Goal: Task Accomplishment & Management: Use online tool/utility

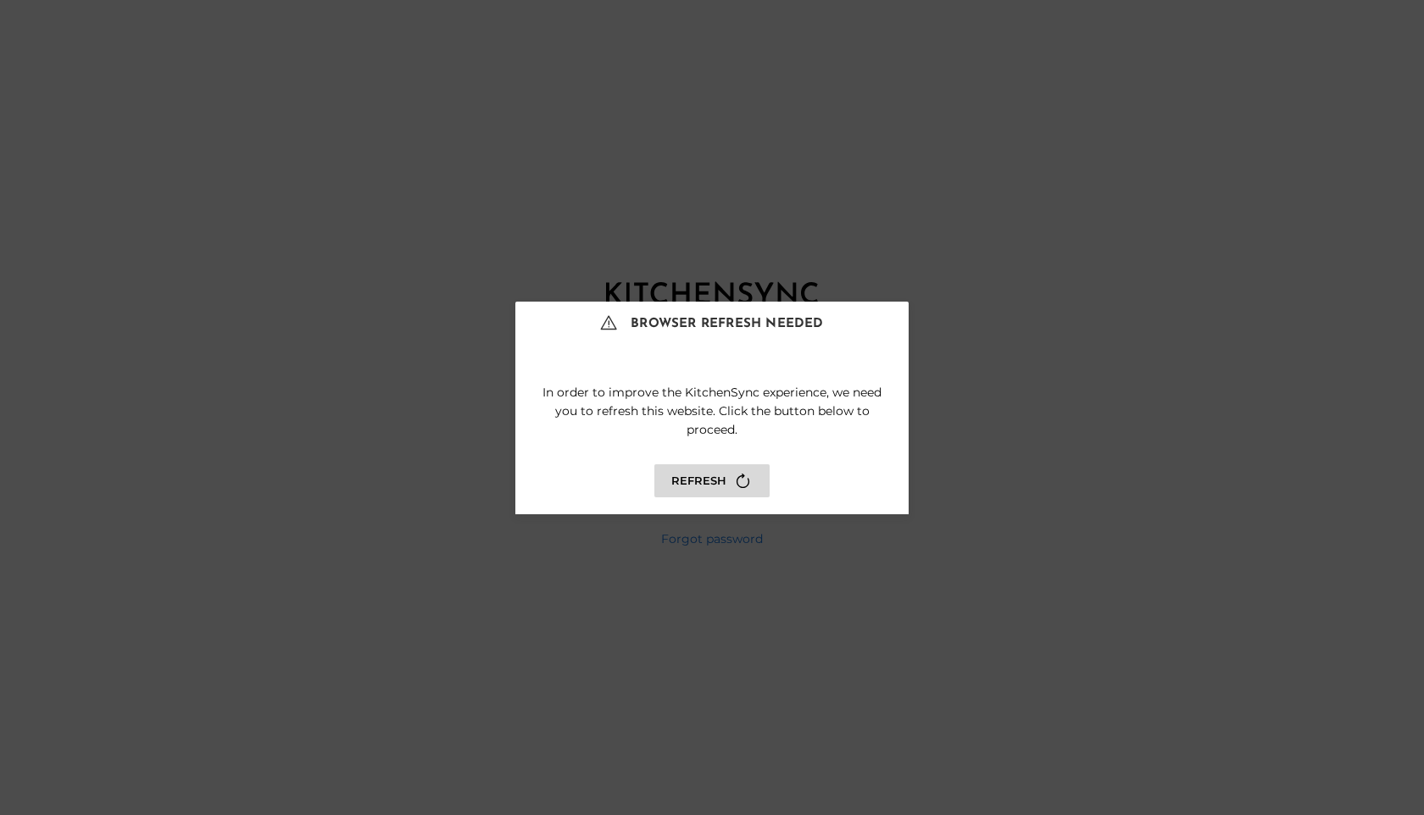
click at [717, 491] on button "Refresh" at bounding box center [711, 480] width 115 height 33
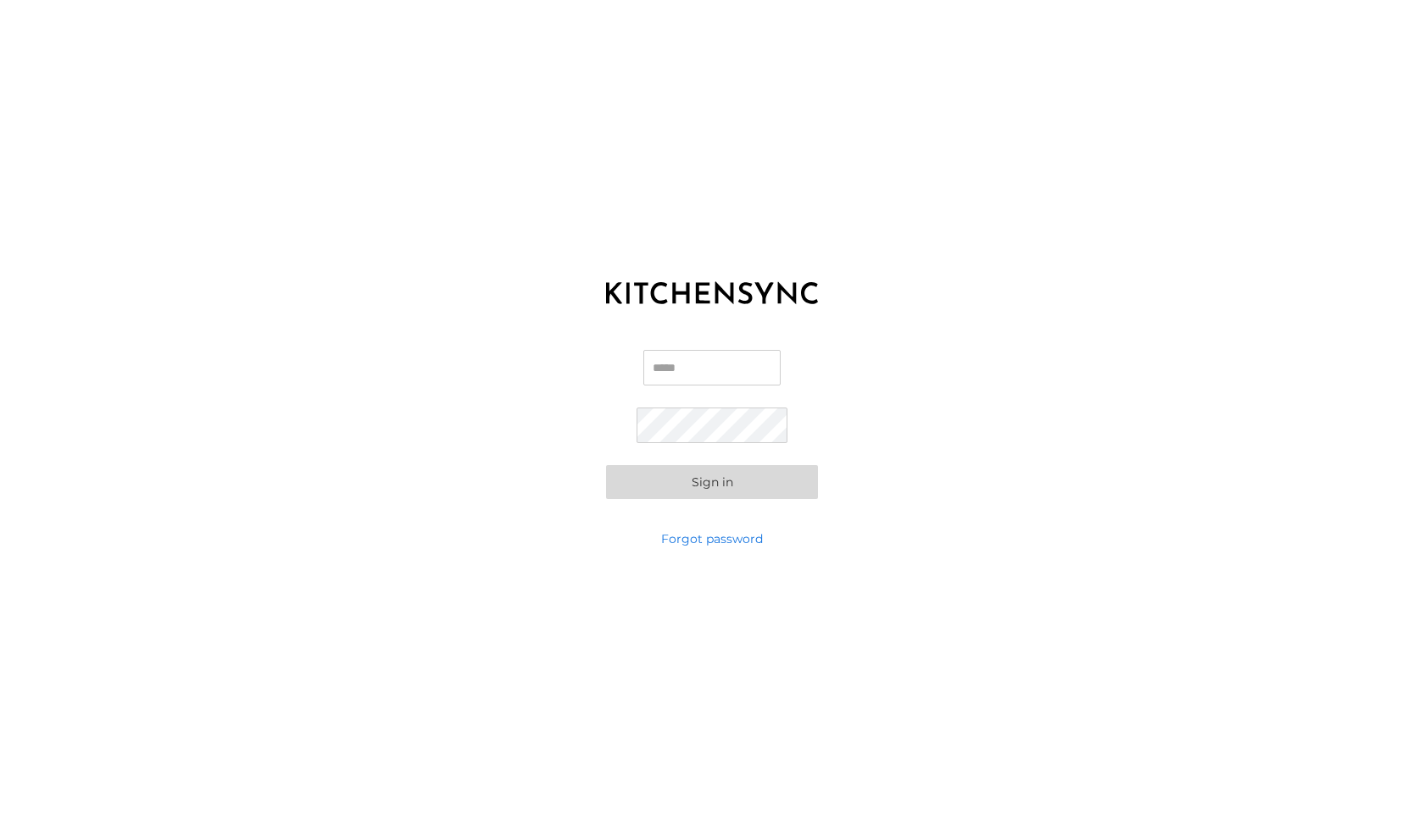
click at [695, 373] on input "Email" at bounding box center [711, 368] width 137 height 36
type input "**********"
click at [606, 465] on button "Sign in" at bounding box center [712, 482] width 212 height 34
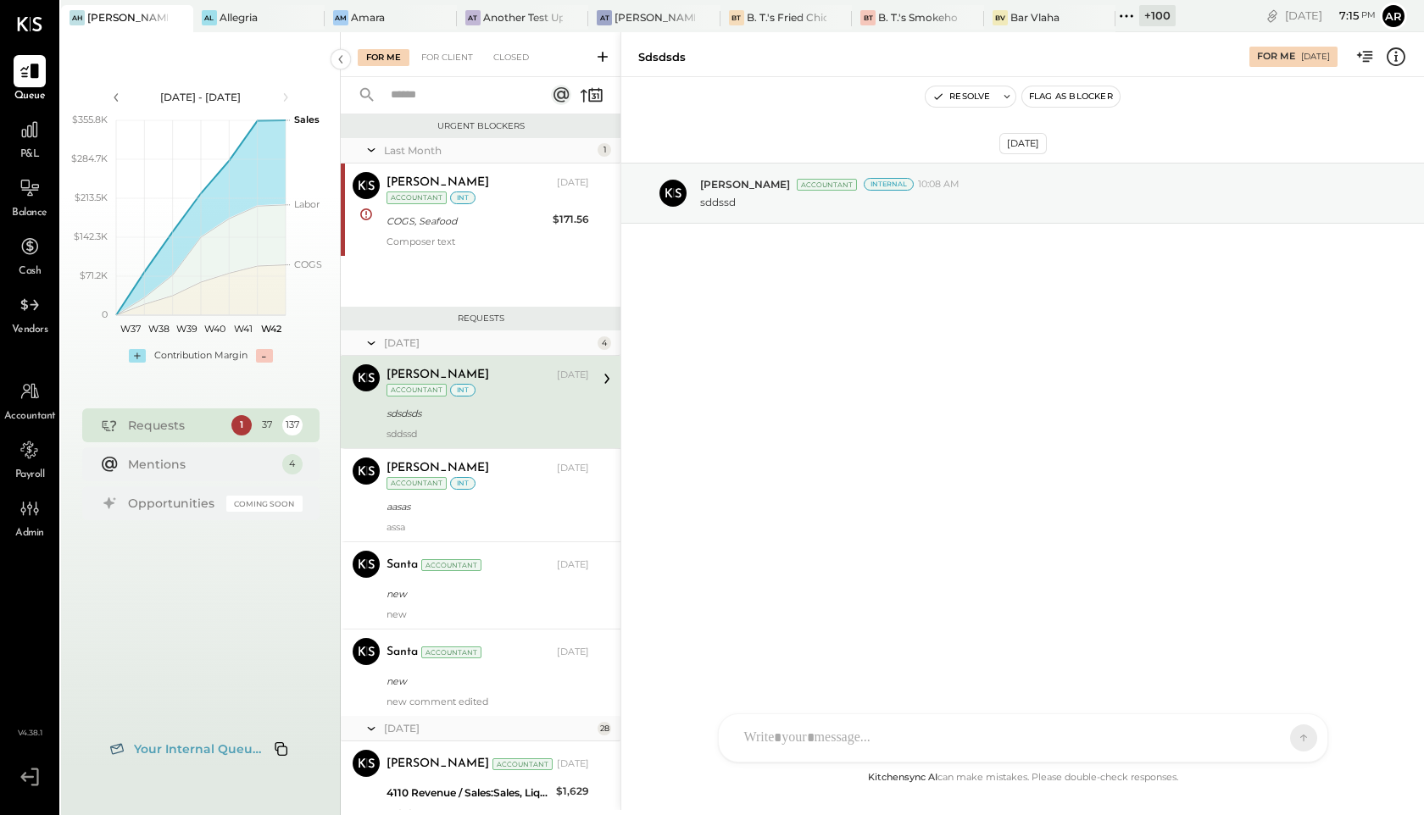
click at [1053, 1] on div "[PERSON_NAME] Hoboken Al Allegria Am Amara AT Another Test Updated AT [PERSON_N…" at bounding box center [618, 16] width 1114 height 32
click at [1051, 16] on div "Bar Vlaha" at bounding box center [1034, 17] width 49 height 14
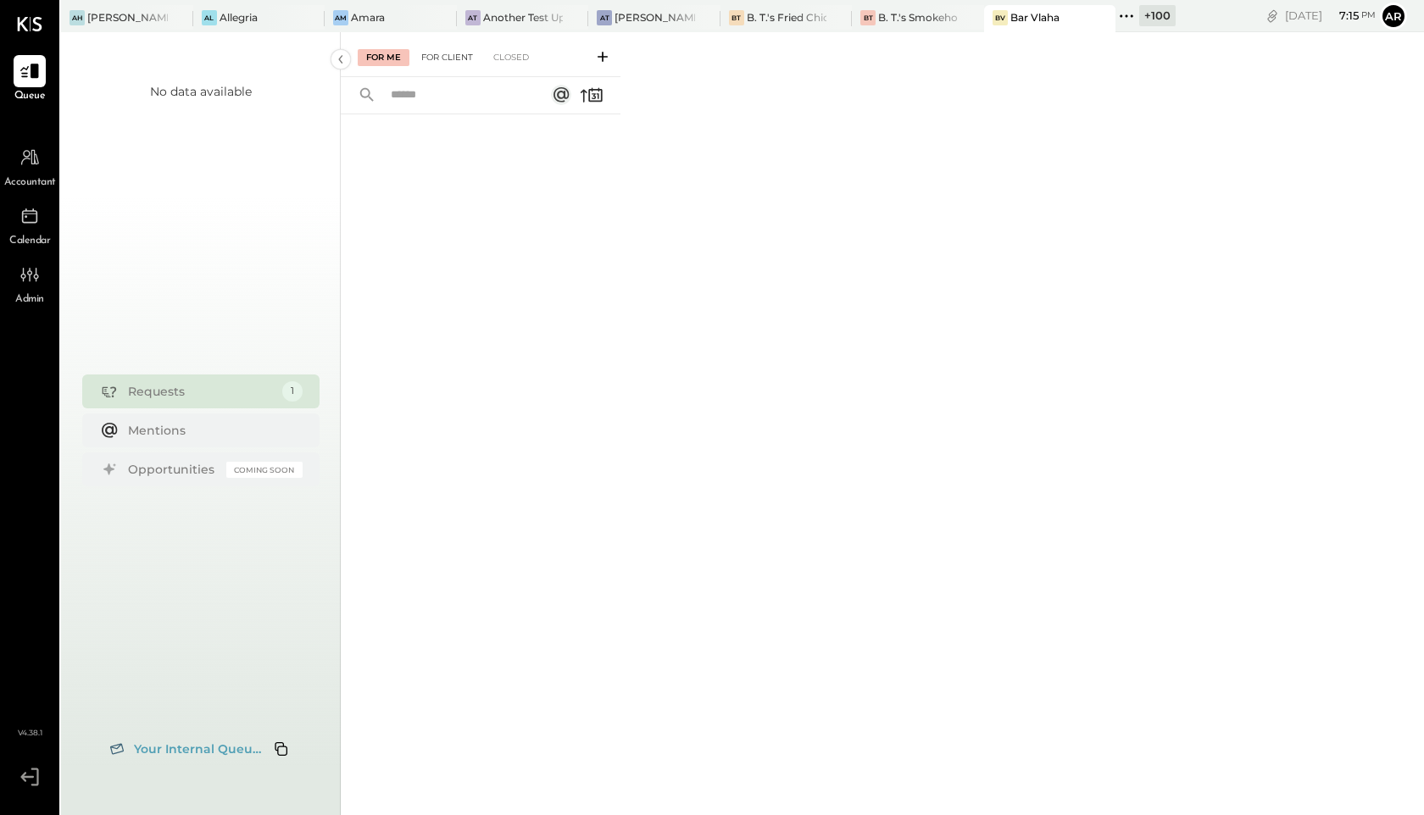
click at [442, 57] on div "For Client" at bounding box center [447, 57] width 69 height 17
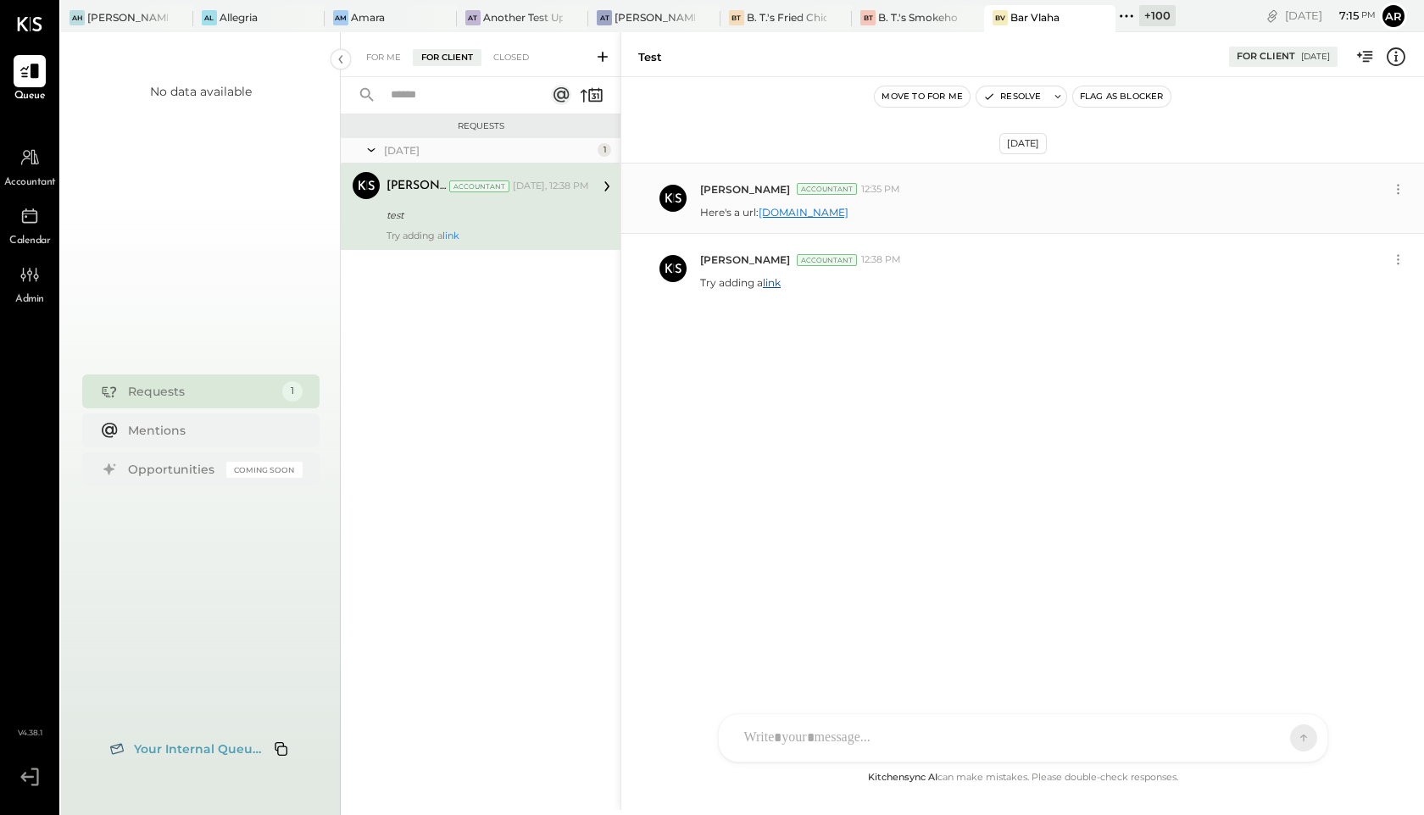
click at [798, 214] on link "[DOMAIN_NAME]" at bounding box center [804, 212] width 90 height 13
click at [781, 281] on link "link" at bounding box center [772, 282] width 18 height 13
